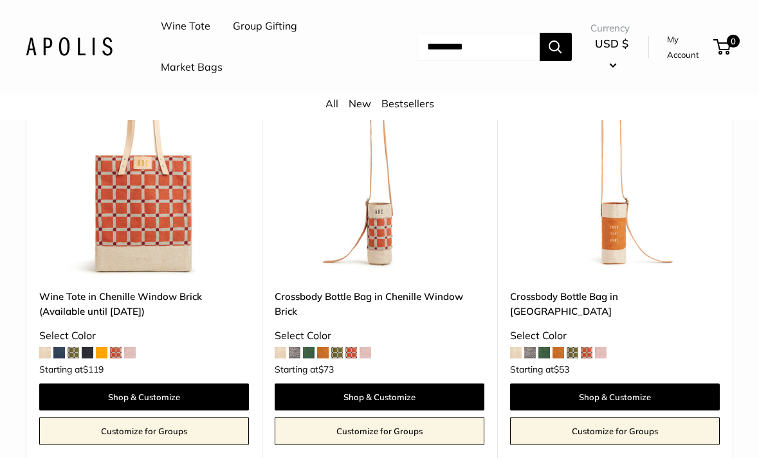
scroll to position [1899, 0]
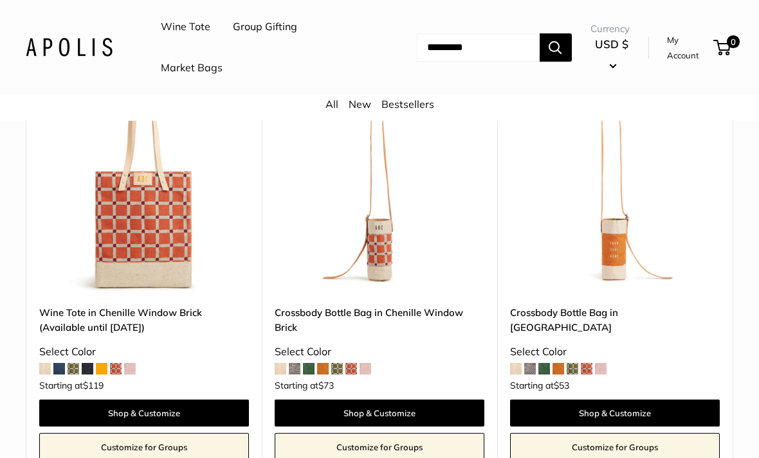
click at [135, 212] on img at bounding box center [144, 188] width 210 height 210
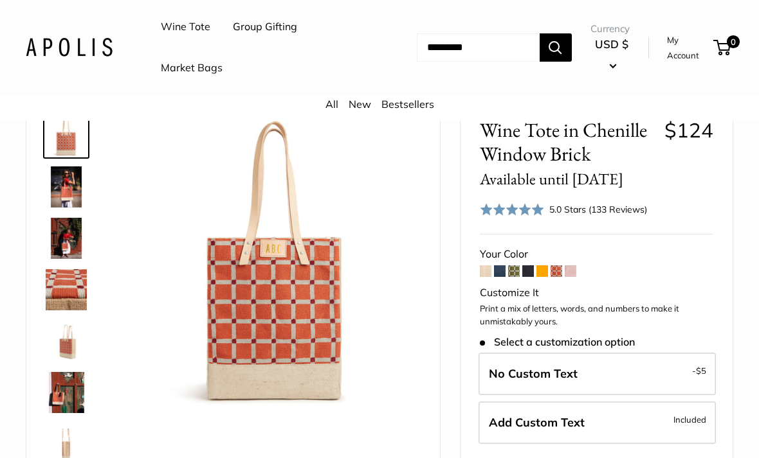
scroll to position [79, 0]
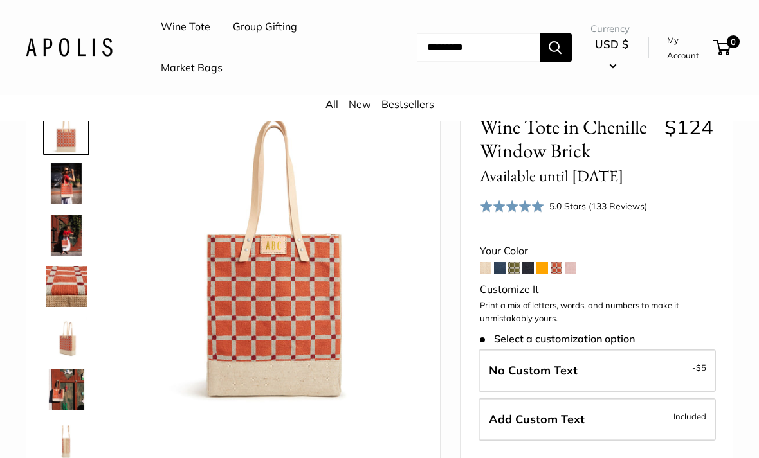
click at [514, 263] on span at bounding box center [514, 268] width 12 height 12
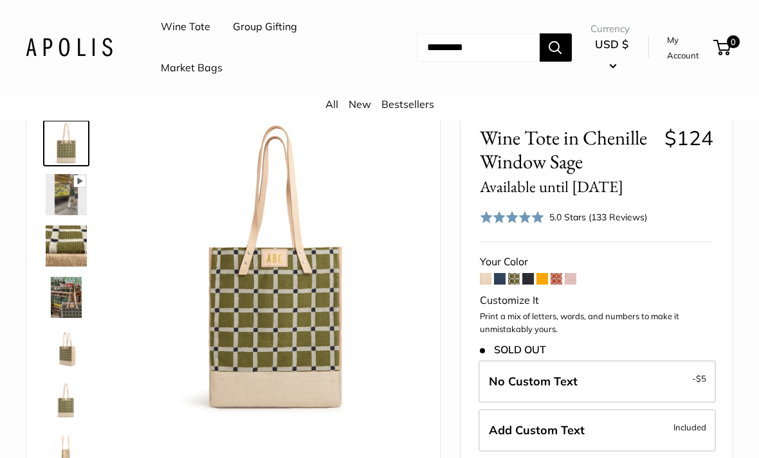
scroll to position [83, 0]
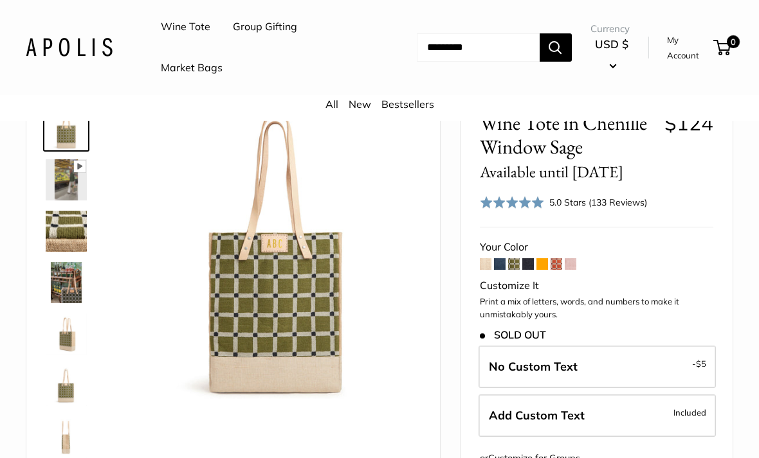
click at [554, 260] on span at bounding box center [556, 264] width 12 height 12
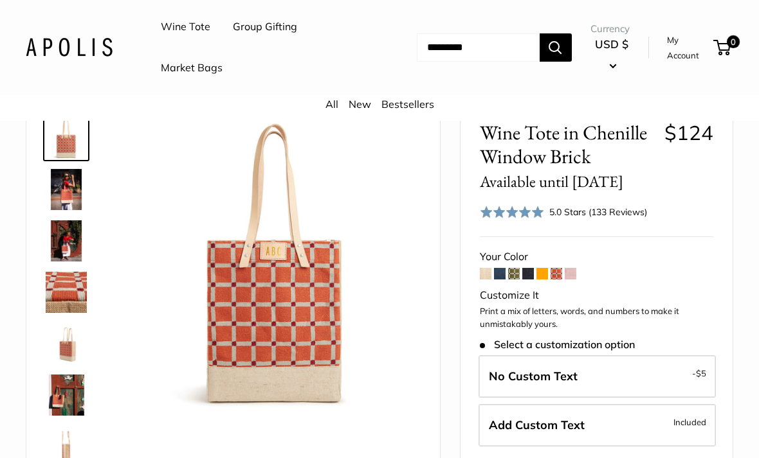
scroll to position [82, 0]
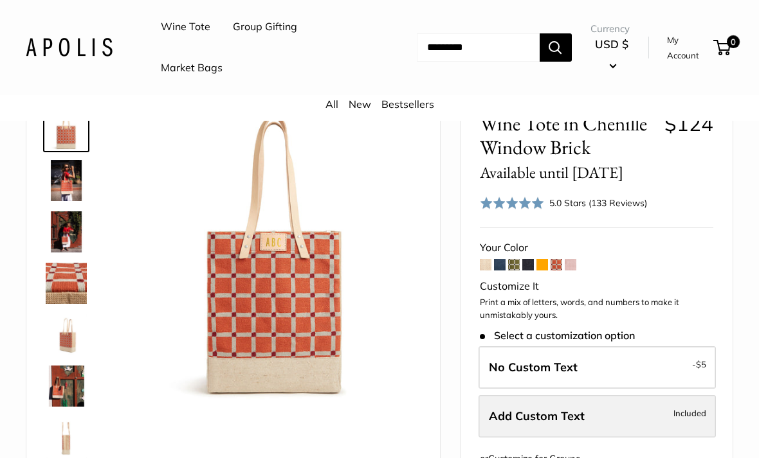
click at [590, 411] on label "Add Custom Text Included" at bounding box center [596, 416] width 237 height 42
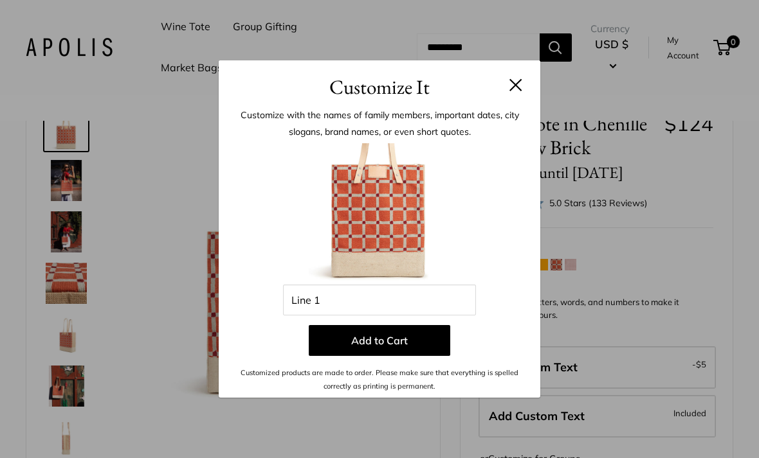
click at [518, 91] on button at bounding box center [515, 84] width 13 height 13
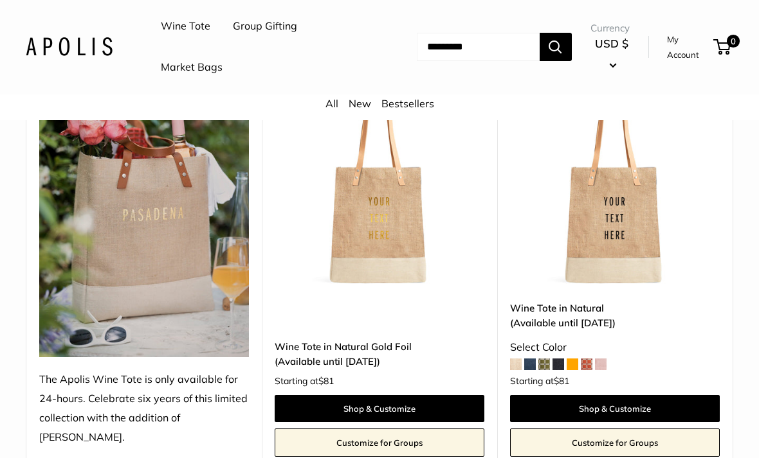
scroll to position [222, 0]
click at [362, 221] on img at bounding box center [380, 183] width 210 height 210
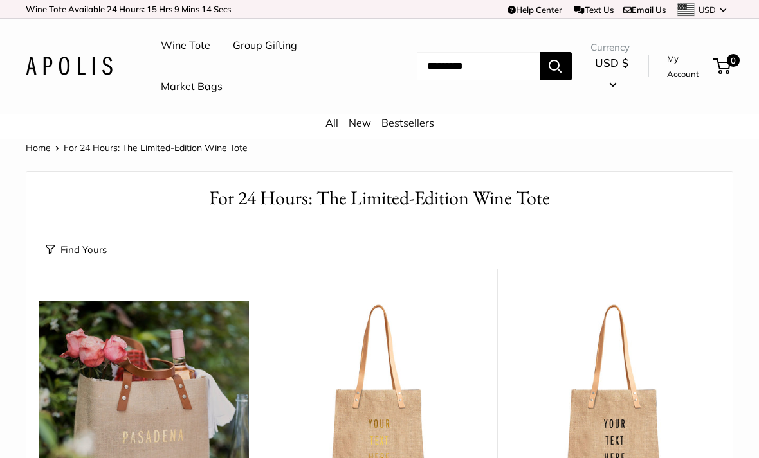
scroll to position [264, 0]
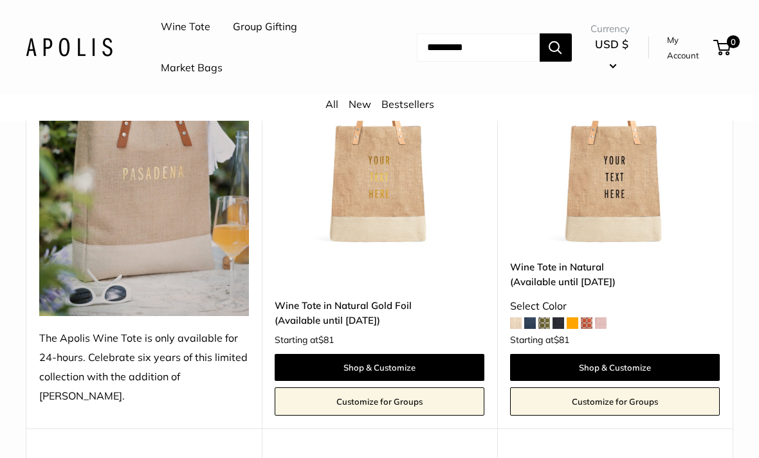
click at [62, 55] on img at bounding box center [69, 47] width 87 height 19
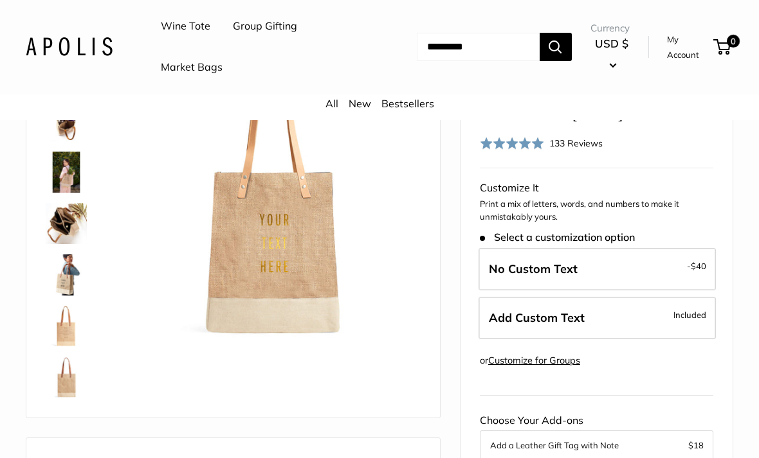
scroll to position [155, 0]
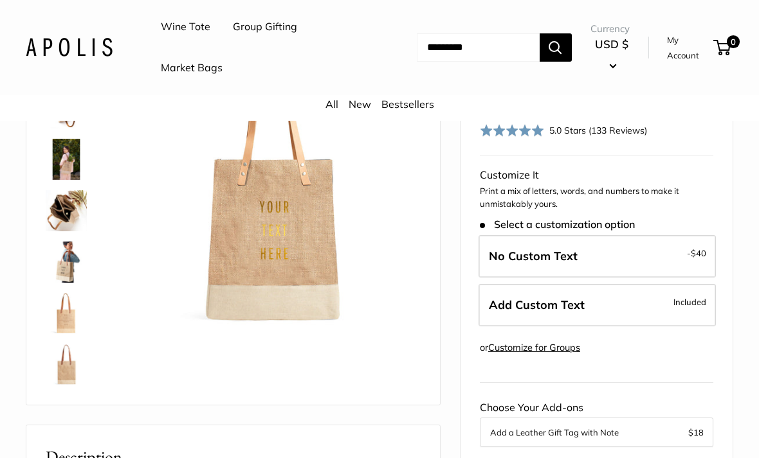
click at [62, 308] on img at bounding box center [66, 313] width 41 height 41
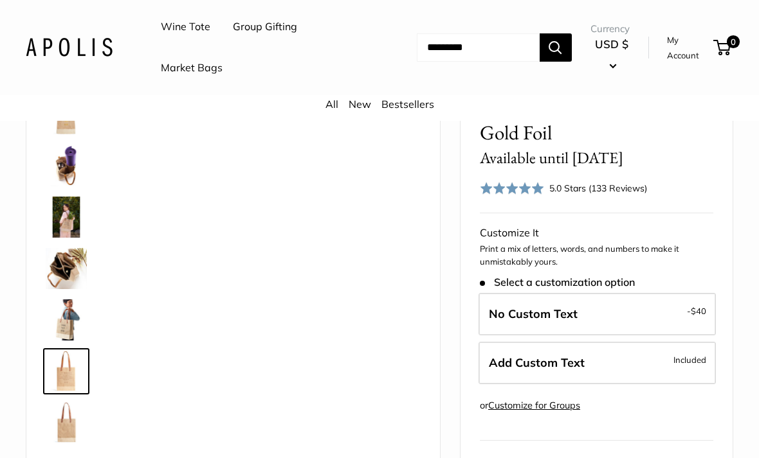
scroll to position [0, 0]
